Goal: Find specific page/section: Find specific page/section

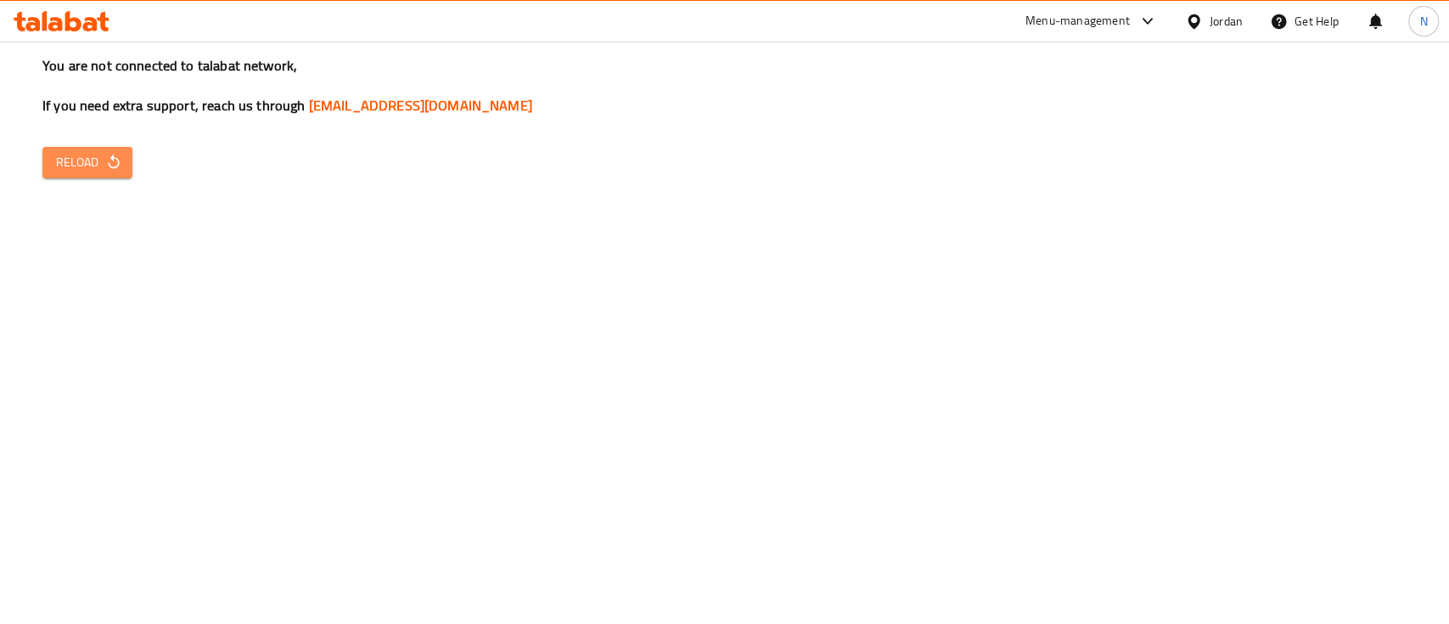
click at [111, 162] on icon "button" at bounding box center [113, 162] width 17 height 17
click at [80, 168] on span "Reload" at bounding box center [87, 162] width 63 height 21
click at [1056, 18] on div "Menu-management" at bounding box center [1078, 21] width 104 height 20
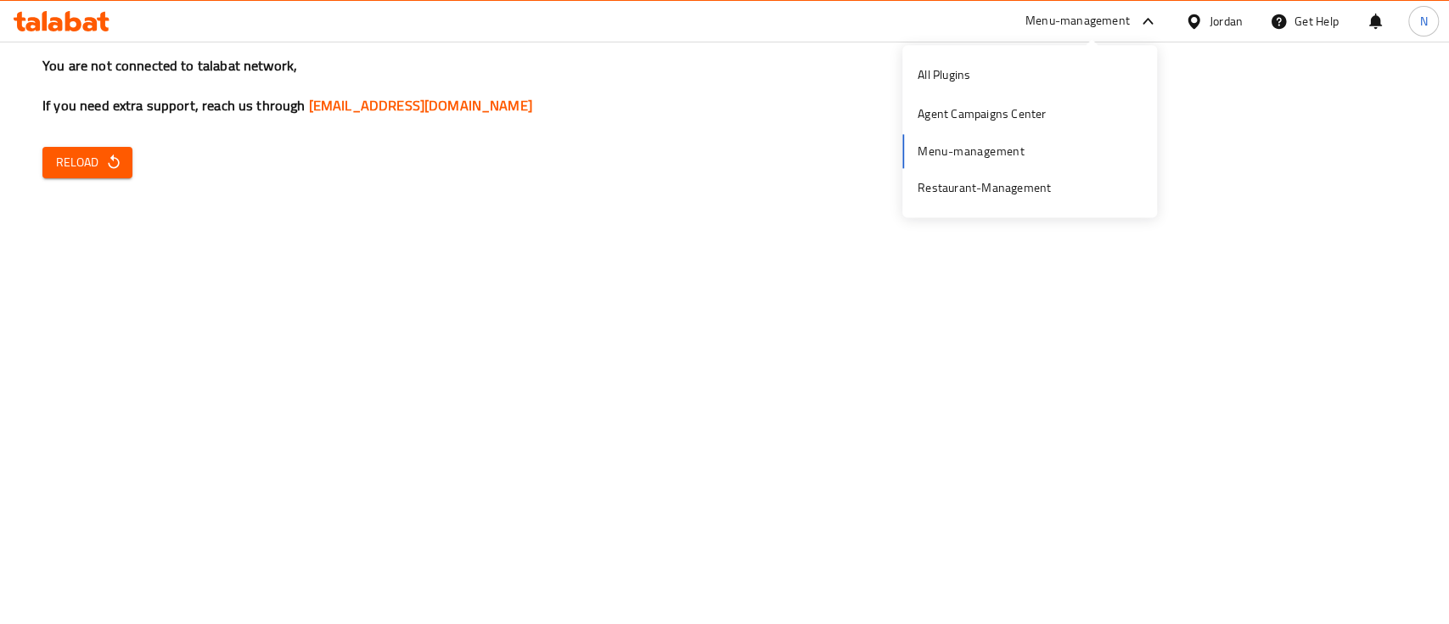
click at [70, 158] on span "Reload" at bounding box center [87, 162] width 63 height 21
click at [48, 11] on icon at bounding box center [62, 21] width 96 height 20
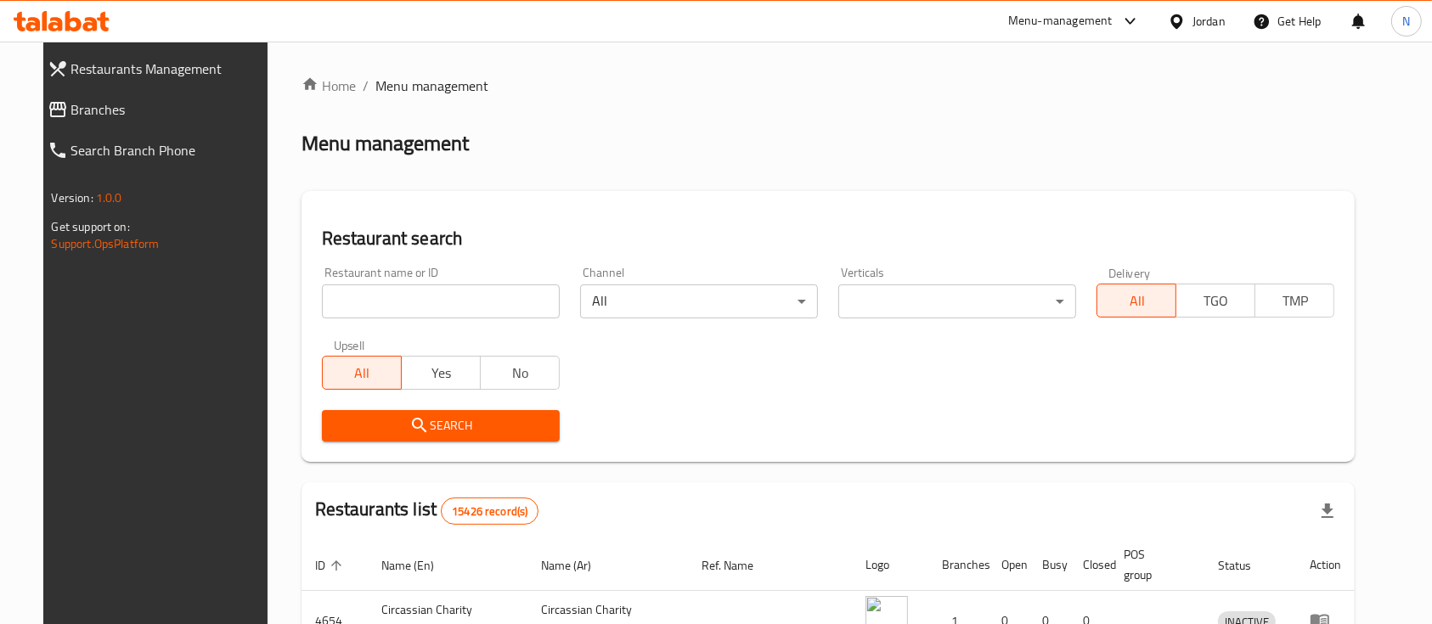
click at [1057, 28] on div "Menu-management" at bounding box center [1060, 21] width 104 height 20
click at [933, 105] on div "Agent Campaigns Center" at bounding box center [964, 114] width 128 height 19
